Goal: Find specific page/section: Find specific page/section

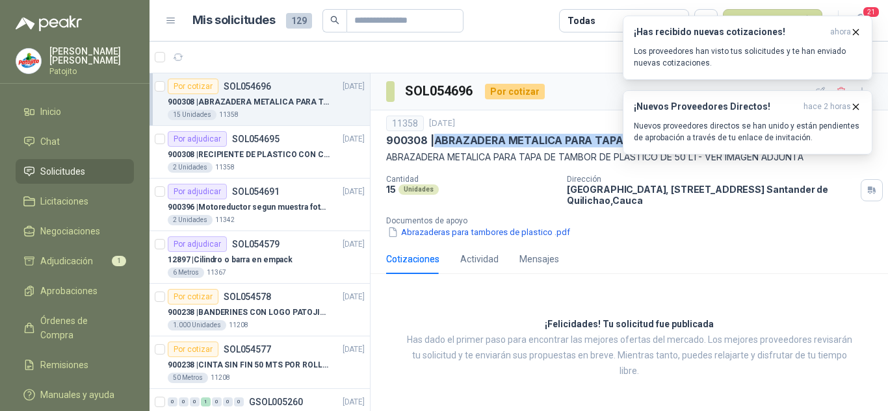
click at [59, 177] on span "Solicitudes" at bounding box center [62, 171] width 45 height 14
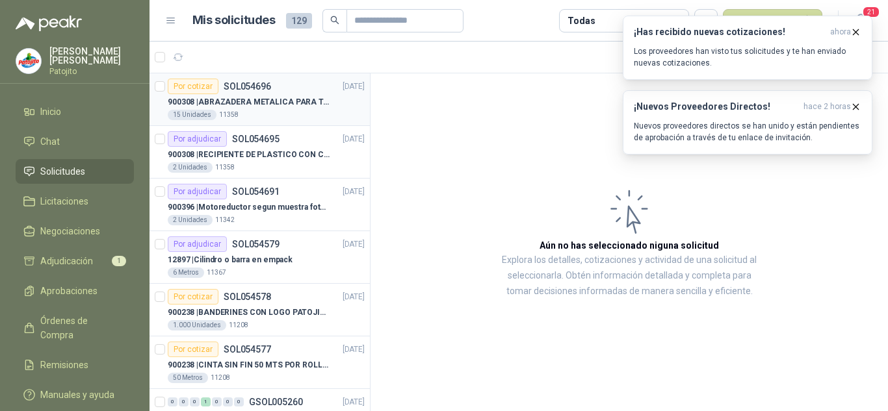
click at [292, 101] on p "900308 | ABRAZADERA METALICA PARA TAPA [PERSON_NAME] DE PLASTICO DE 50 LT" at bounding box center [249, 102] width 162 height 12
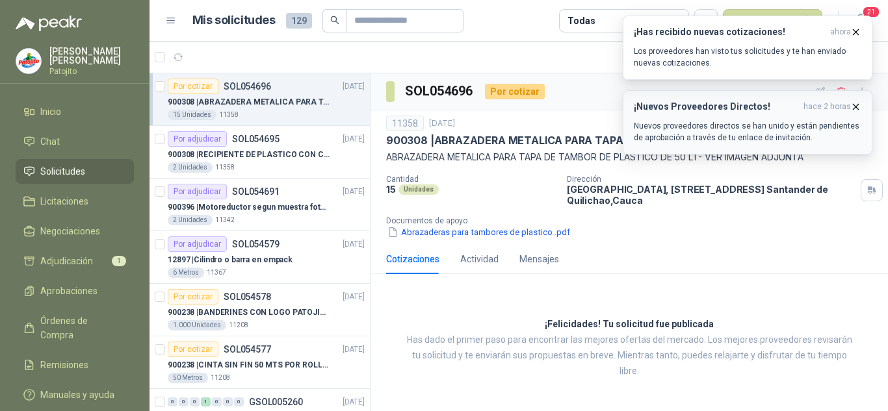
click at [855, 106] on icon "button" at bounding box center [855, 106] width 5 height 5
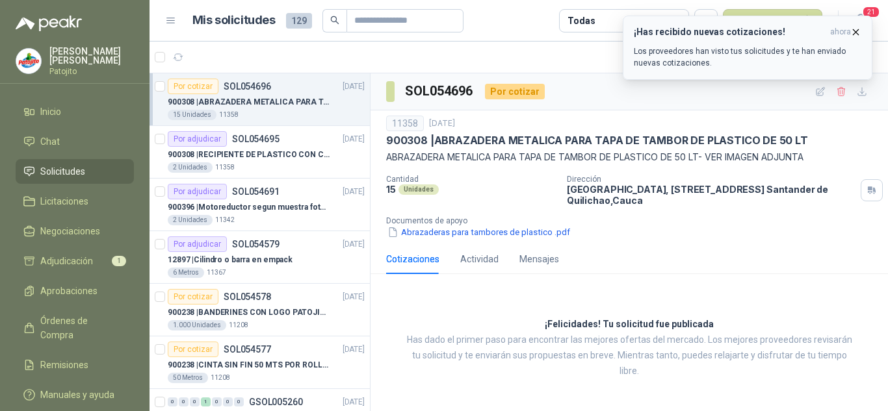
click at [854, 31] on icon "button" at bounding box center [855, 31] width 5 height 5
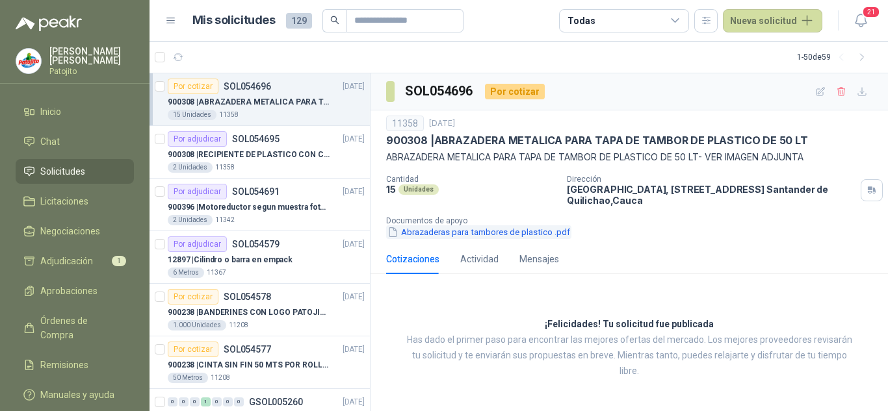
click at [467, 235] on button "Abrazaderas para tambores de plastico .pdf" at bounding box center [478, 232] width 185 height 14
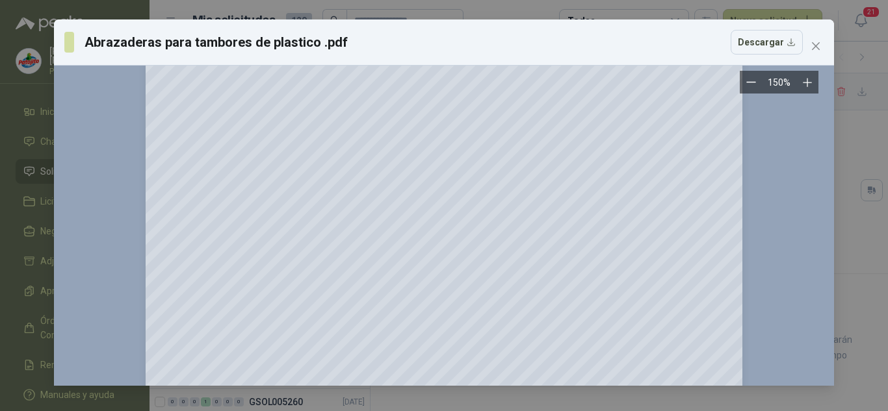
scroll to position [130, 0]
click at [819, 42] on icon "close" at bounding box center [815, 46] width 10 height 10
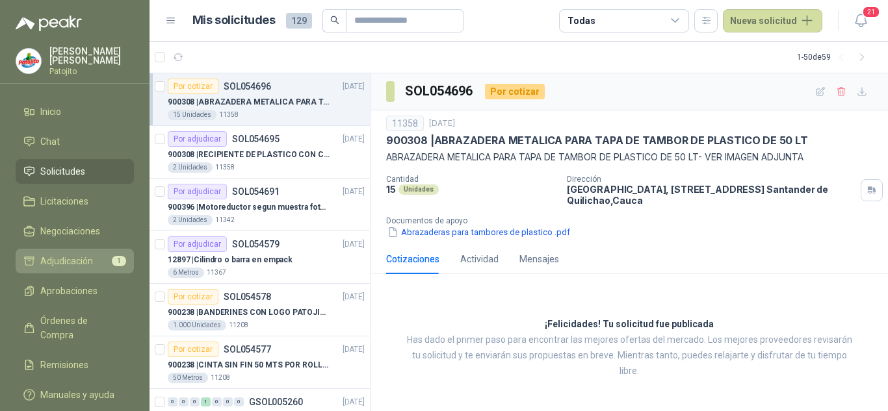
click at [94, 257] on li "Adjudicación 1" at bounding box center [74, 261] width 103 height 14
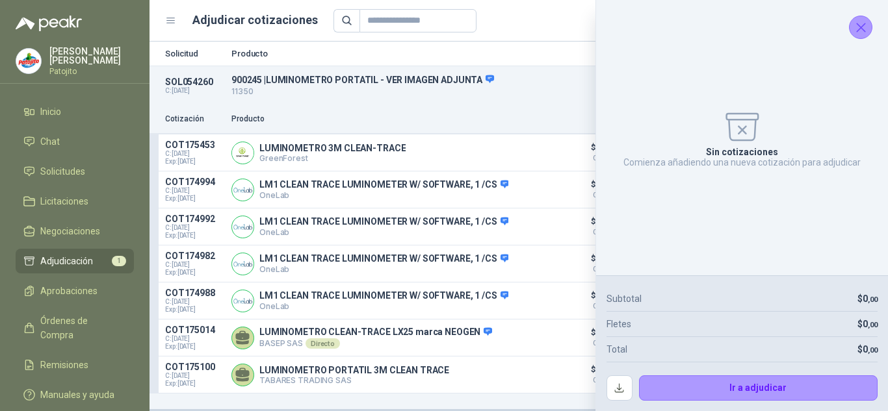
click at [864, 23] on icon "Cerrar" at bounding box center [860, 27] width 8 height 8
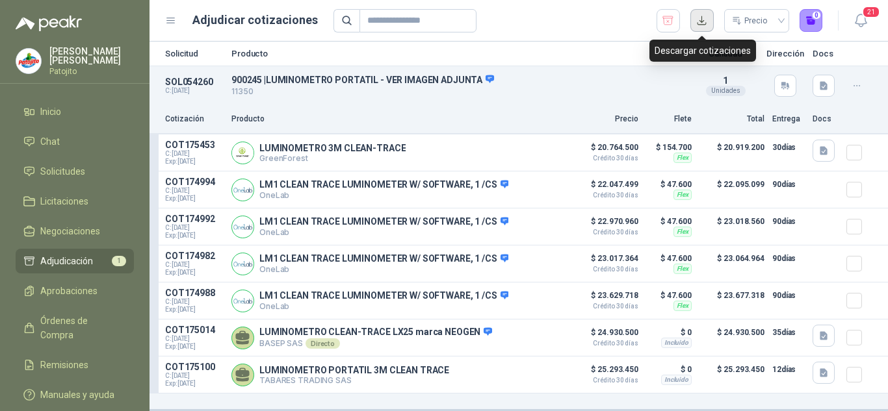
click at [705, 23] on button "button" at bounding box center [701, 20] width 23 height 23
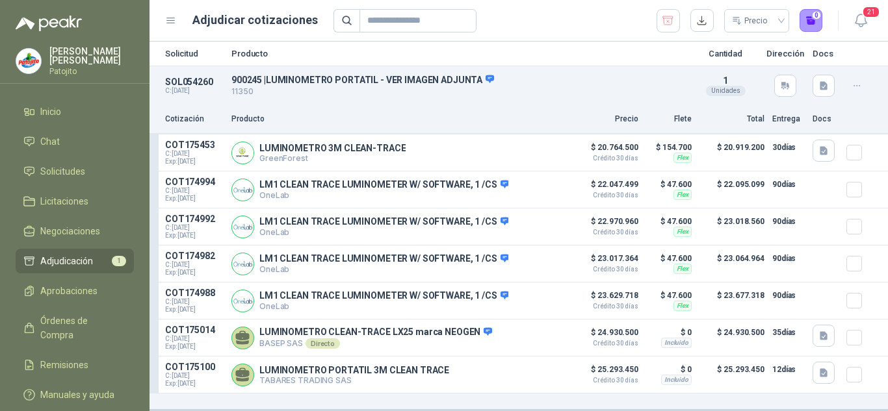
click at [77, 156] on ul "Inicio Chat Solicitudes Licitaciones Negociaciones Adjudicación 1 Aprobaciones …" at bounding box center [74, 255] width 149 height 313
click at [78, 167] on span "Solicitudes" at bounding box center [62, 171] width 45 height 14
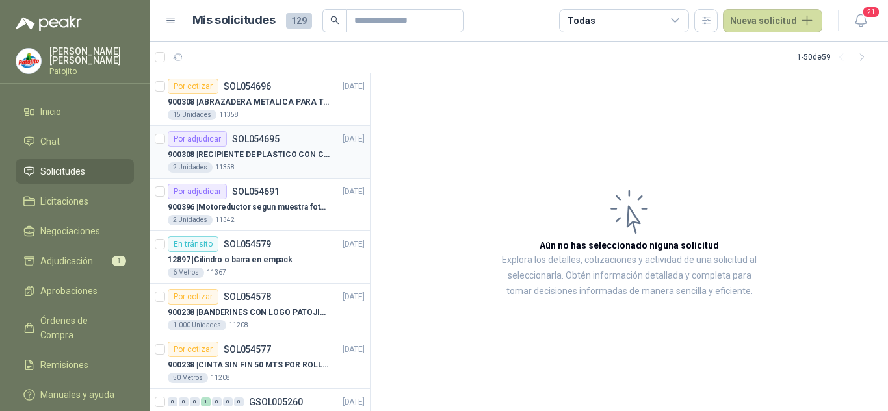
click at [290, 152] on p "900308 | RECIPIENTE DE PLASTICO CON CAPACIDAD DE 1.8 LT PARA LA EXTRACCIÓN MANU…" at bounding box center [249, 155] width 162 height 12
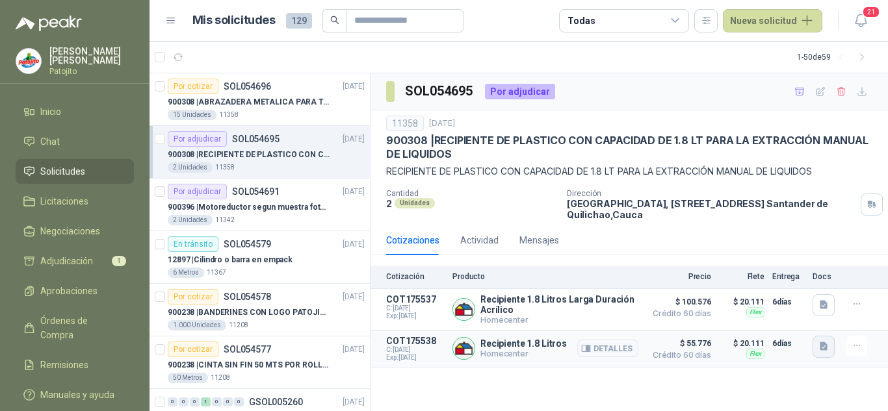
click at [828, 348] on icon "button" at bounding box center [823, 346] width 11 height 11
click at [785, 317] on button "image.png" at bounding box center [797, 320] width 57 height 14
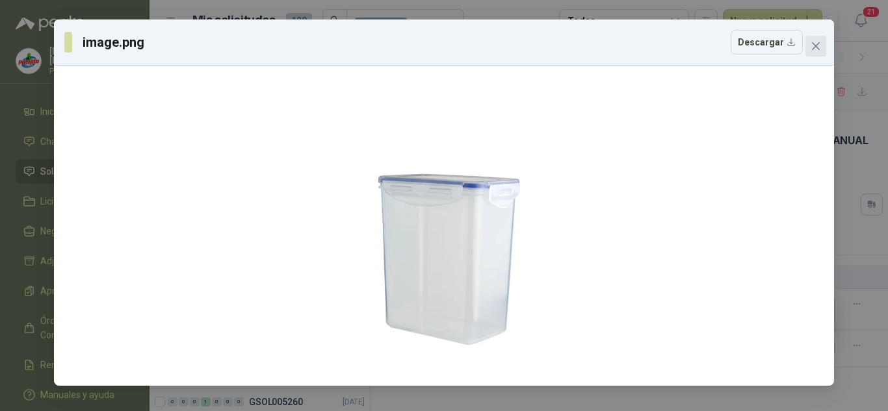
click at [819, 42] on icon "close" at bounding box center [815, 46] width 10 height 10
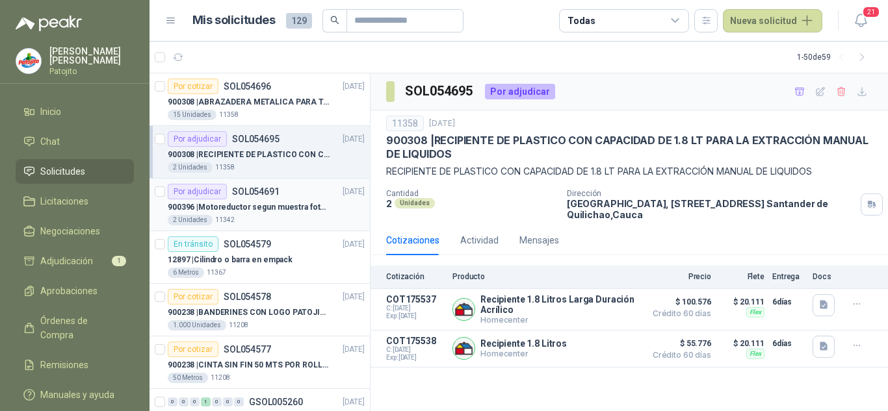
click at [265, 197] on div "Por adjudicar SOL054691" at bounding box center [224, 192] width 112 height 16
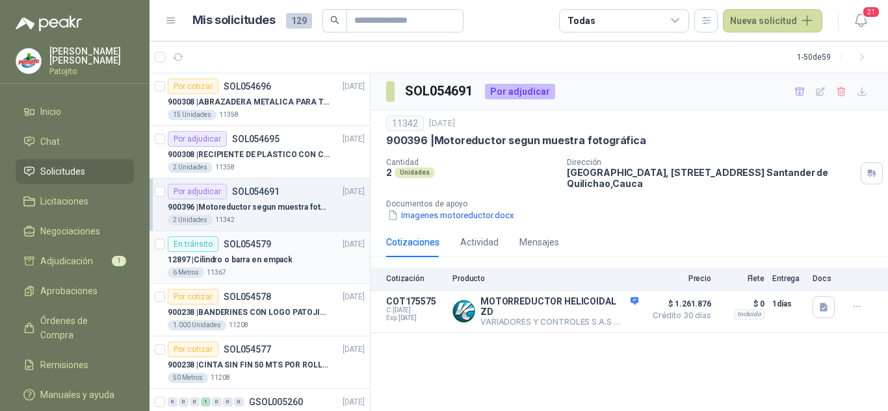
click at [277, 239] on div "En tránsito SOL054579 [DATE]" at bounding box center [266, 245] width 197 height 16
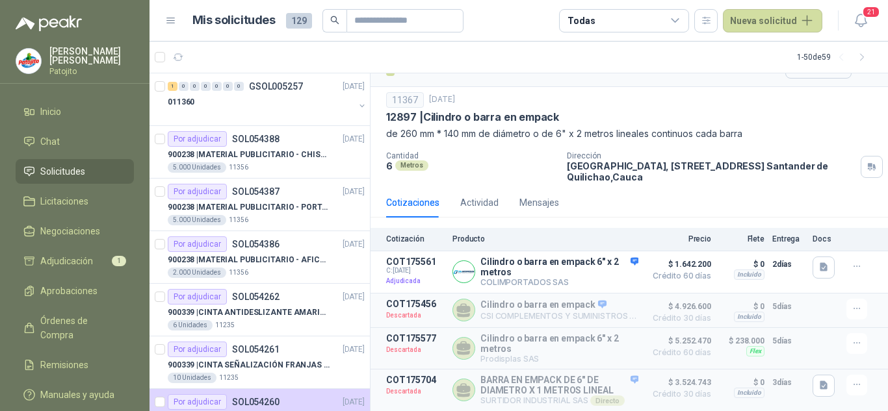
scroll to position [390, 0]
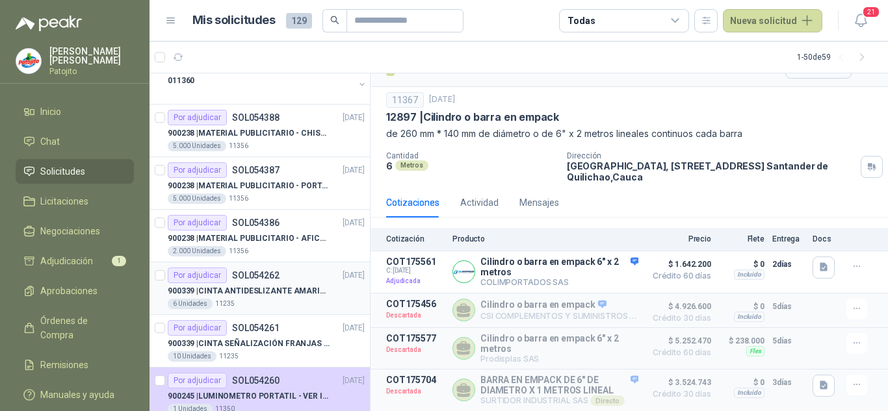
click at [296, 293] on p "900339 | CINTA ANTIDESLIZANTE AMARILLA / NEGRA" at bounding box center [249, 291] width 162 height 12
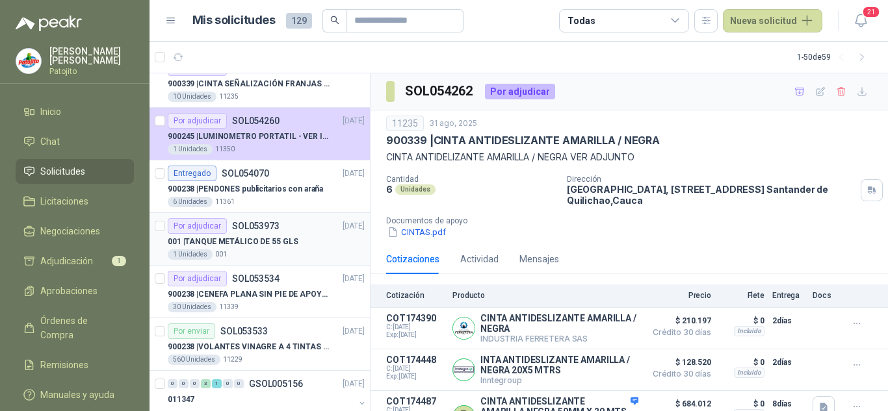
scroll to position [715, 0]
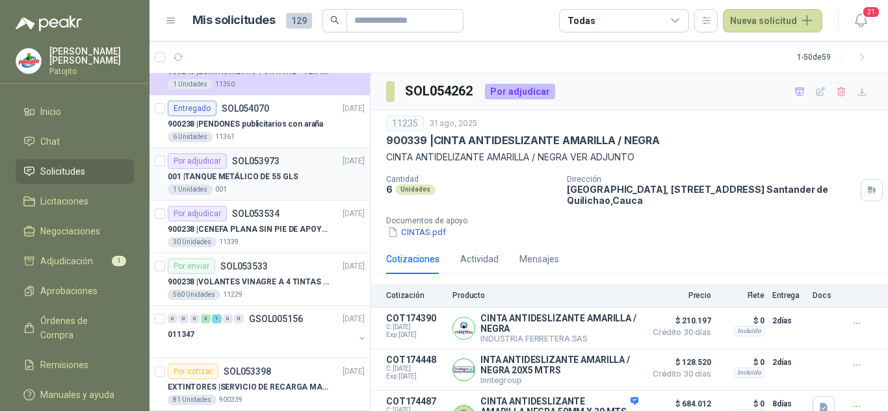
click at [291, 184] on div "001 | TANQUE METÁLICO DE 55 GLS" at bounding box center [266, 177] width 197 height 16
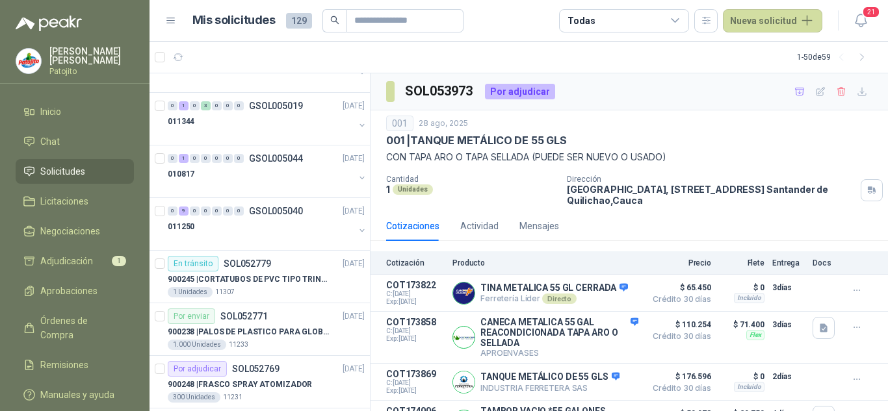
scroll to position [1884, 0]
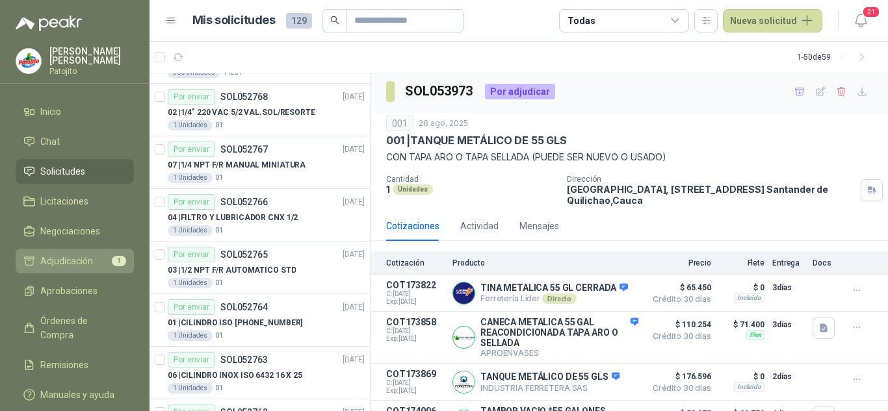
click at [67, 267] on span "Adjudicación" at bounding box center [66, 261] width 53 height 14
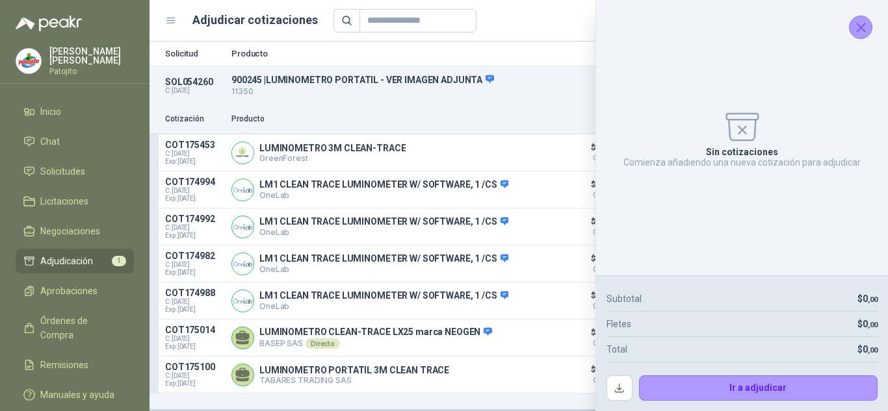
click at [855, 32] on icon "Cerrar" at bounding box center [860, 27] width 16 height 16
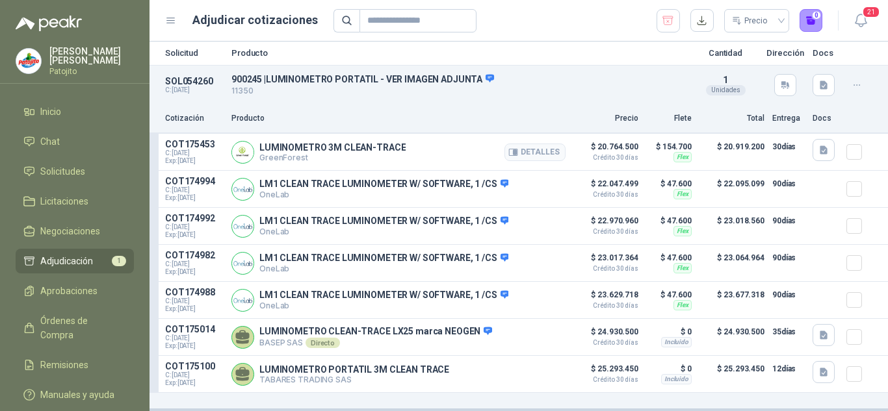
scroll to position [5, 0]
